Goal: Find specific page/section: Find specific page/section

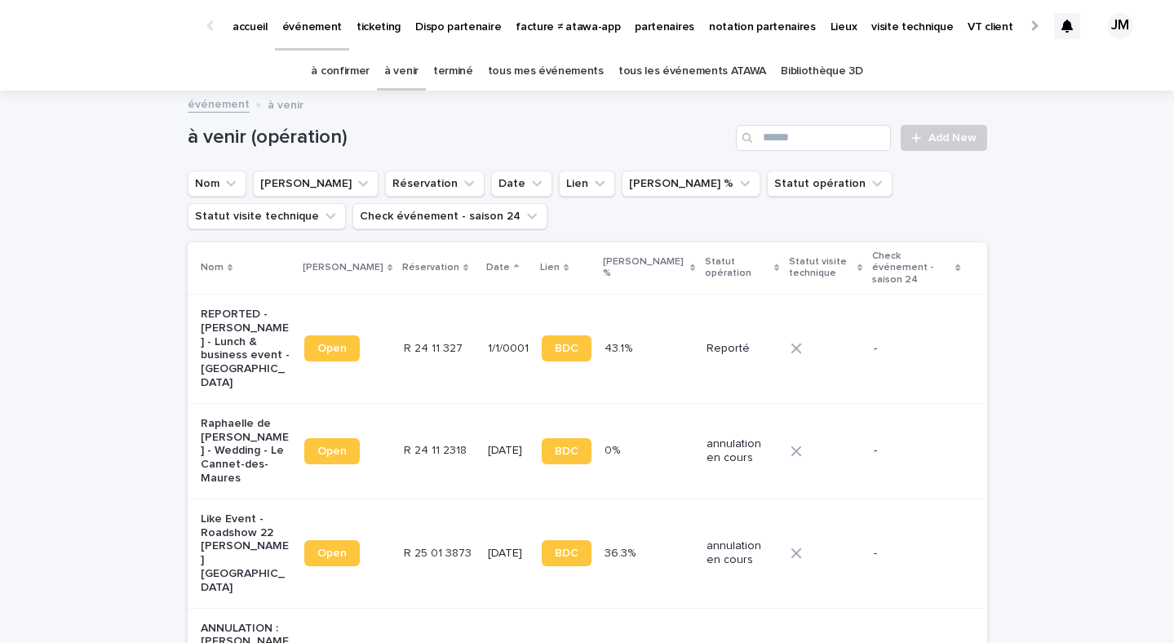
click at [732, 68] on link "tous les événements ATAWA" at bounding box center [692, 71] width 148 height 38
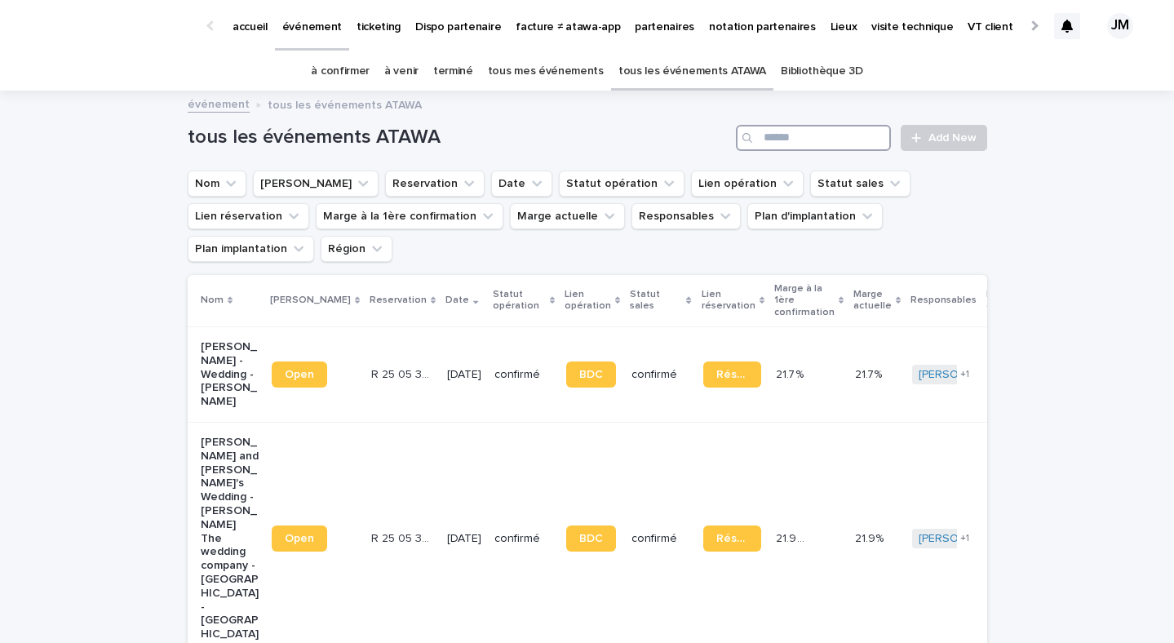
click at [819, 141] on input "Search" at bounding box center [813, 138] width 155 height 26
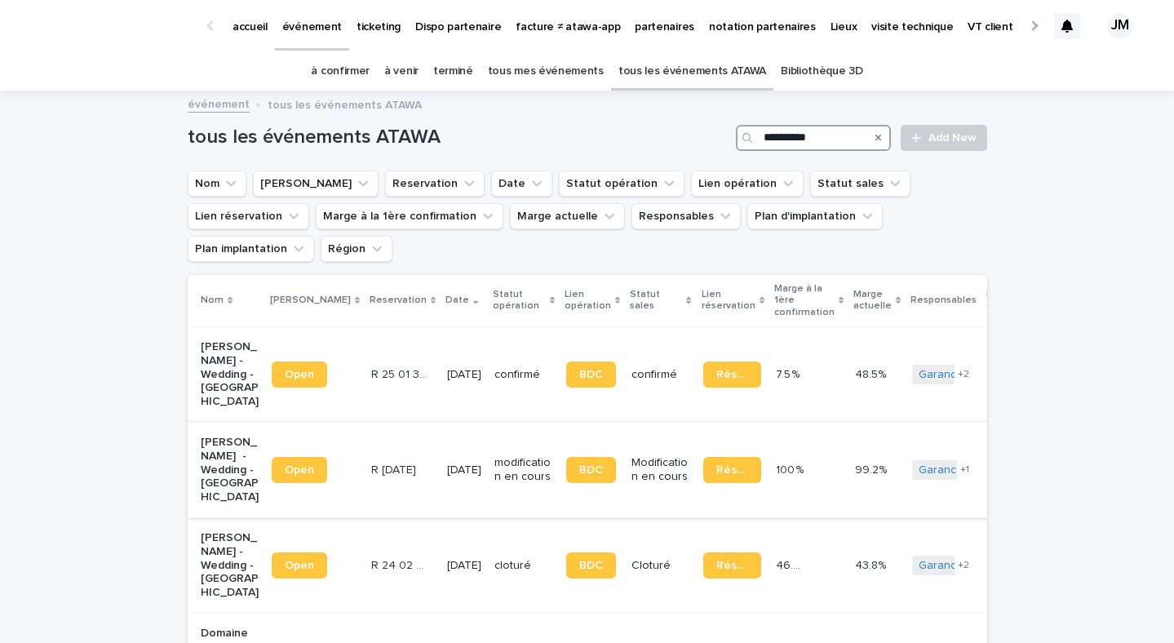
type input "**********"
click at [494, 456] on p "modification en cours" at bounding box center [523, 470] width 58 height 28
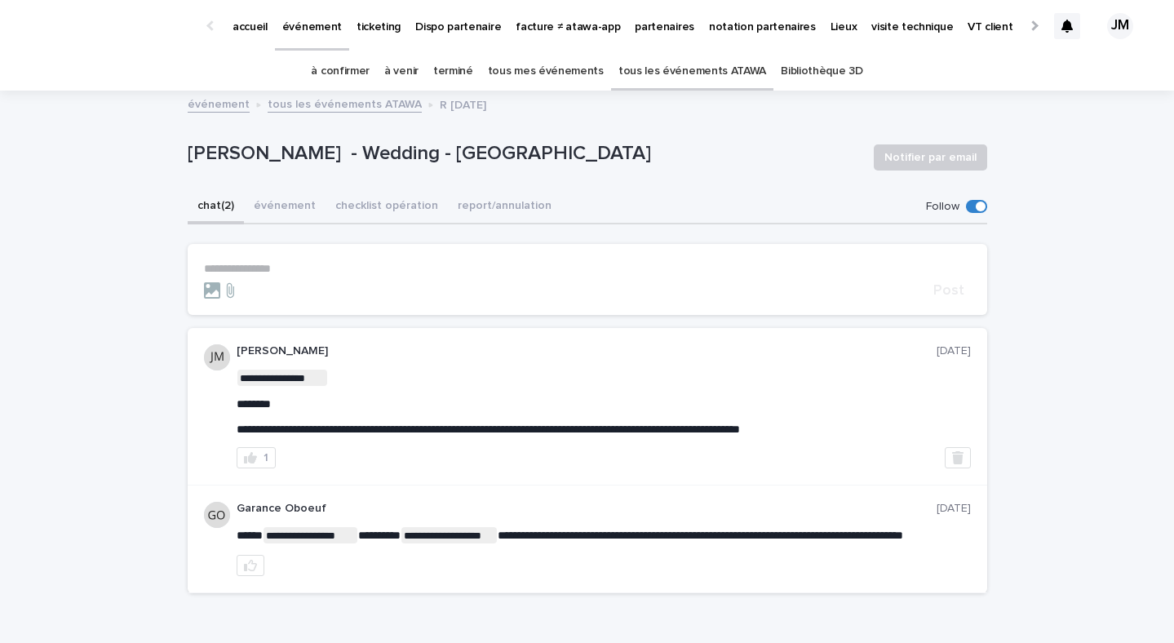
click at [246, 22] on p "accueil" at bounding box center [249, 17] width 35 height 34
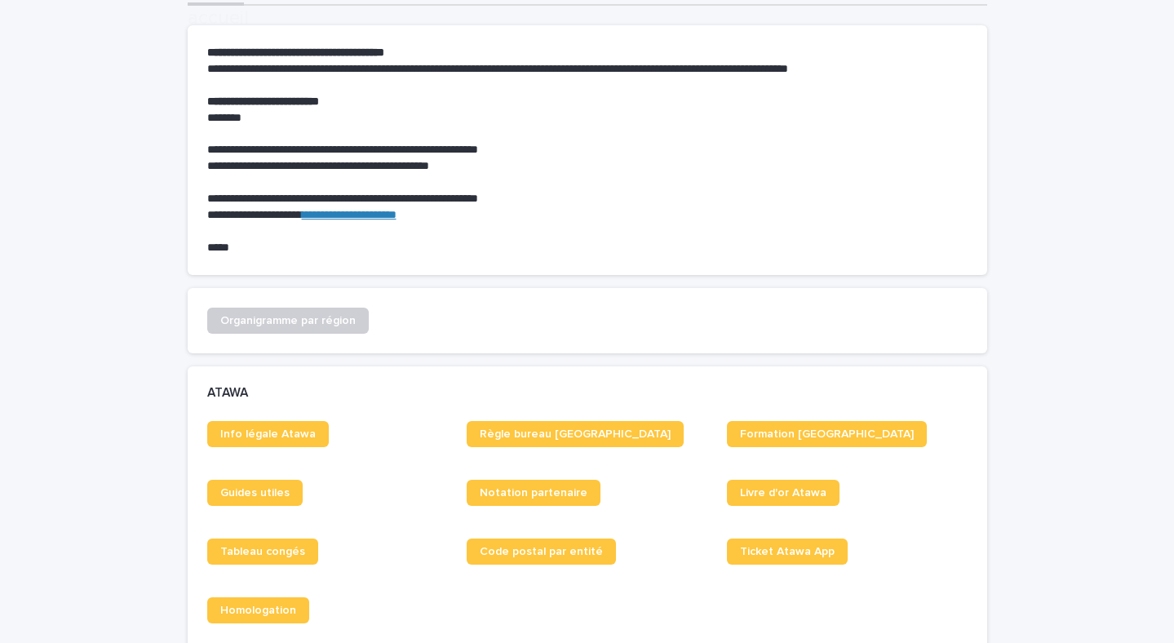
scroll to position [343, 0]
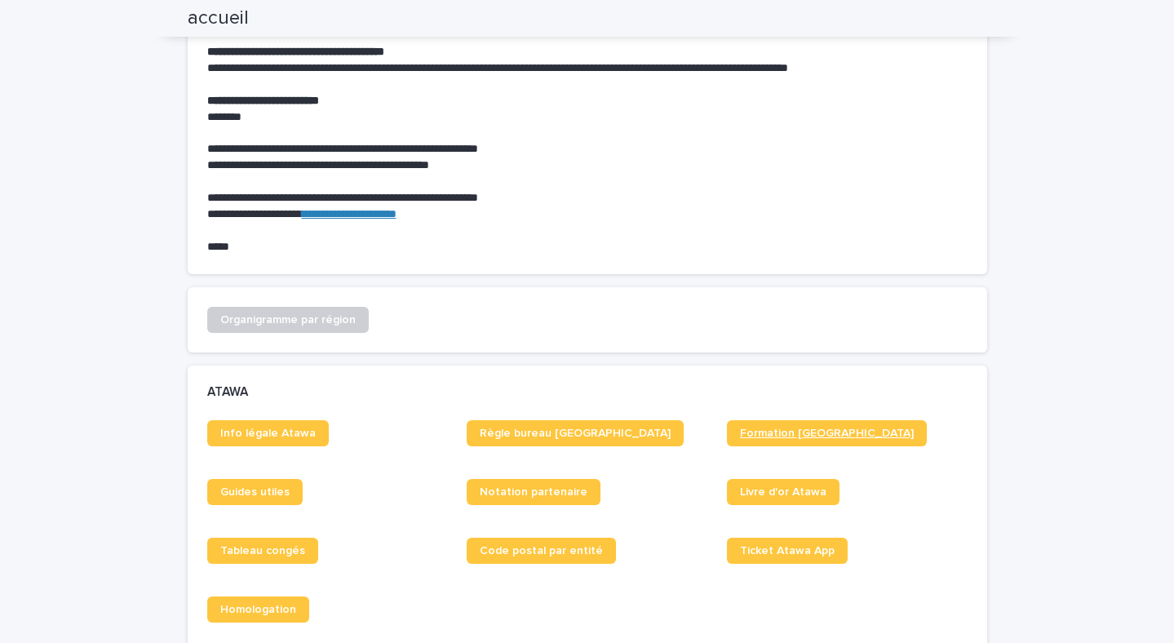
click at [808, 433] on span "Formation [GEOGRAPHIC_DATA]" at bounding box center [827, 432] width 174 height 11
click at [277, 493] on span "Guides utiles" at bounding box center [254, 491] width 69 height 11
click at [533, 428] on span "Règle bureau [GEOGRAPHIC_DATA]" at bounding box center [575, 432] width 191 height 11
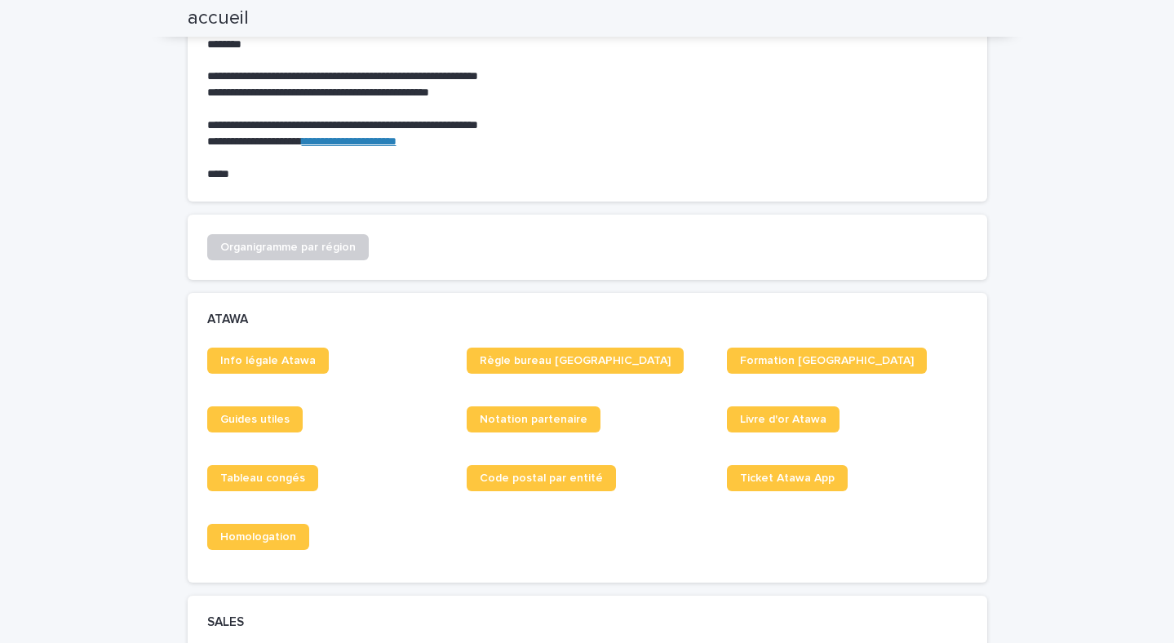
scroll to position [423, 0]
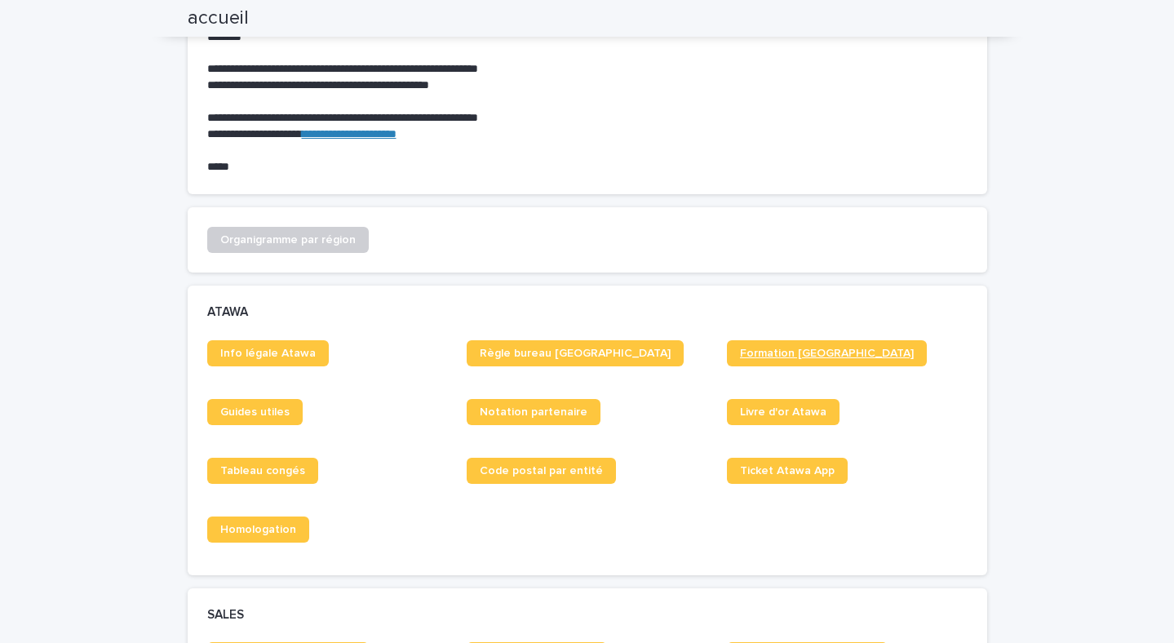
click at [731, 348] on link "Formation [GEOGRAPHIC_DATA]" at bounding box center [827, 353] width 200 height 26
